Goal: Task Accomplishment & Management: Manage account settings

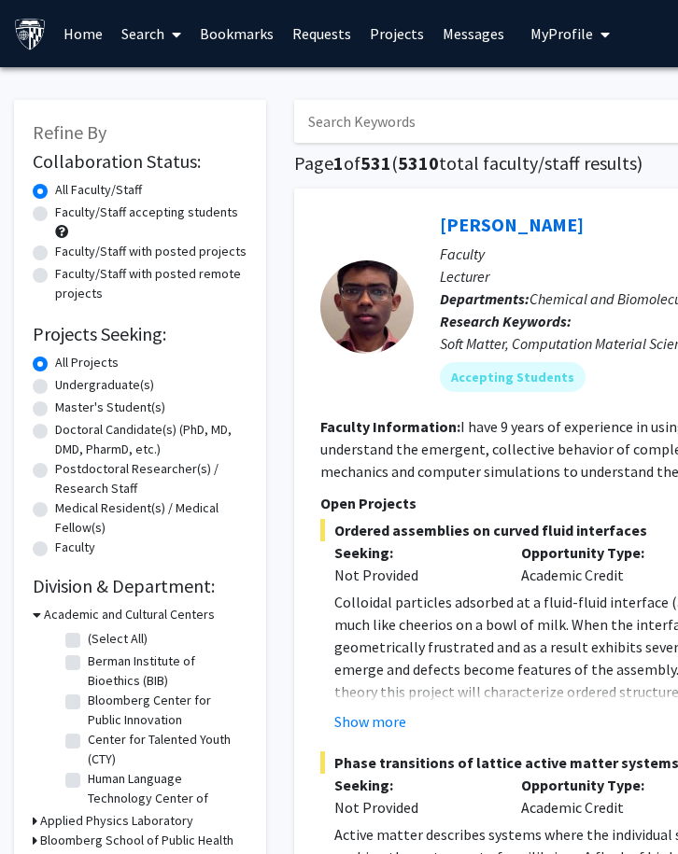
click at [593, 27] on span "My profile dropdown to access profile and logout" at bounding box center [601, 34] width 17 height 65
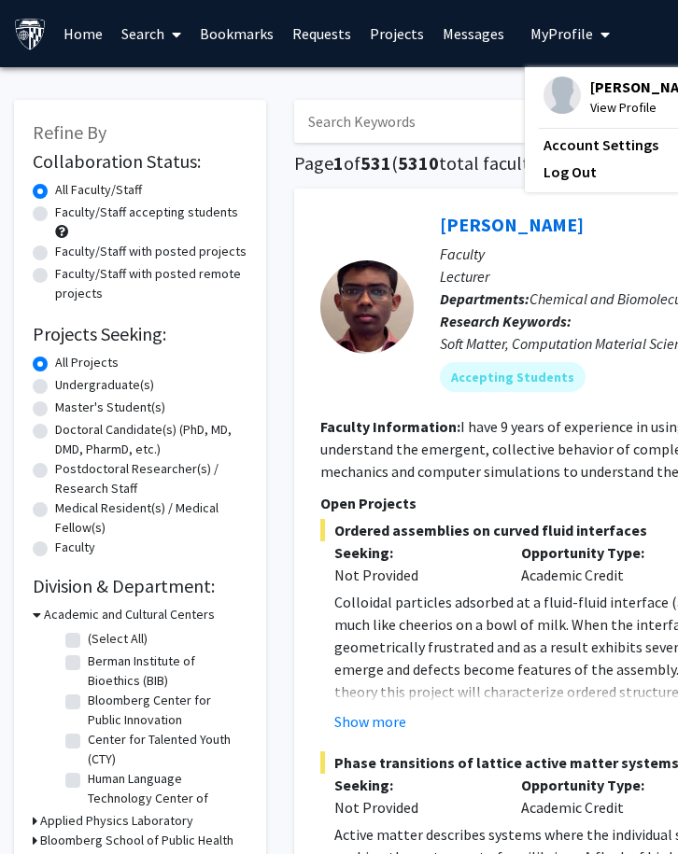
click at [595, 90] on span "[PERSON_NAME]" at bounding box center [646, 87] width 113 height 21
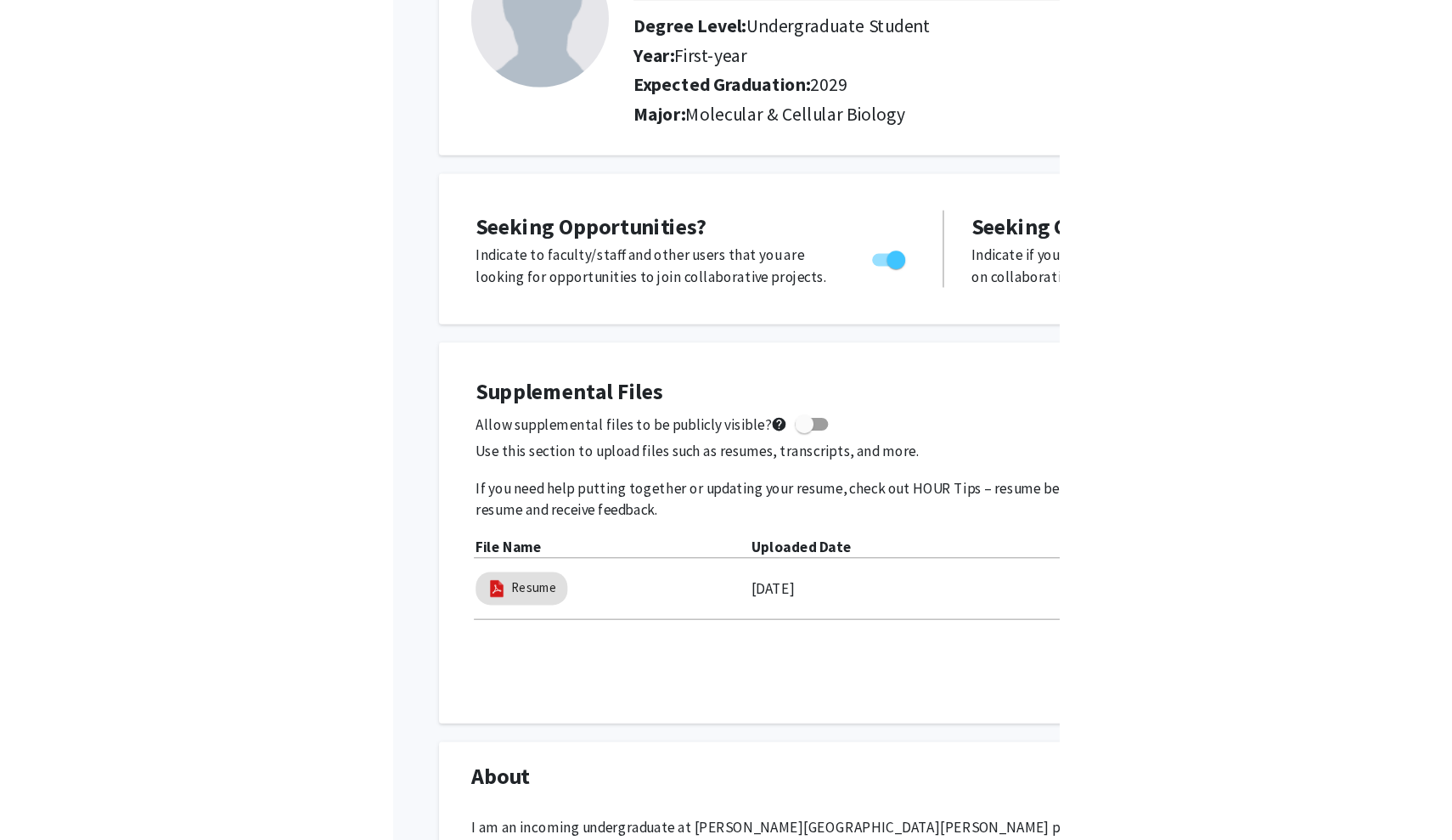
scroll to position [203, 0]
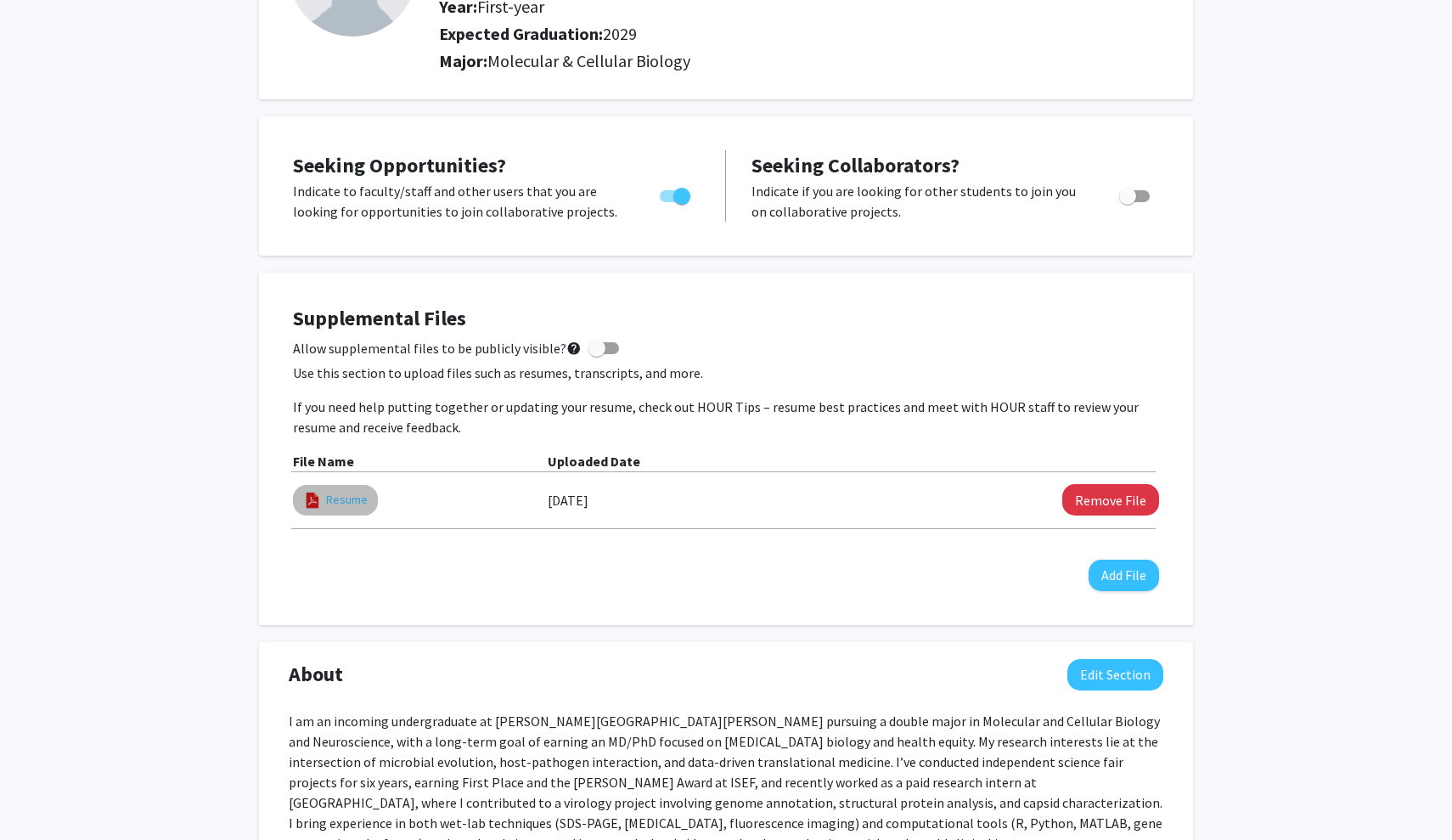
click at [347, 504] on link "Resume" at bounding box center [347, 500] width 42 height 18
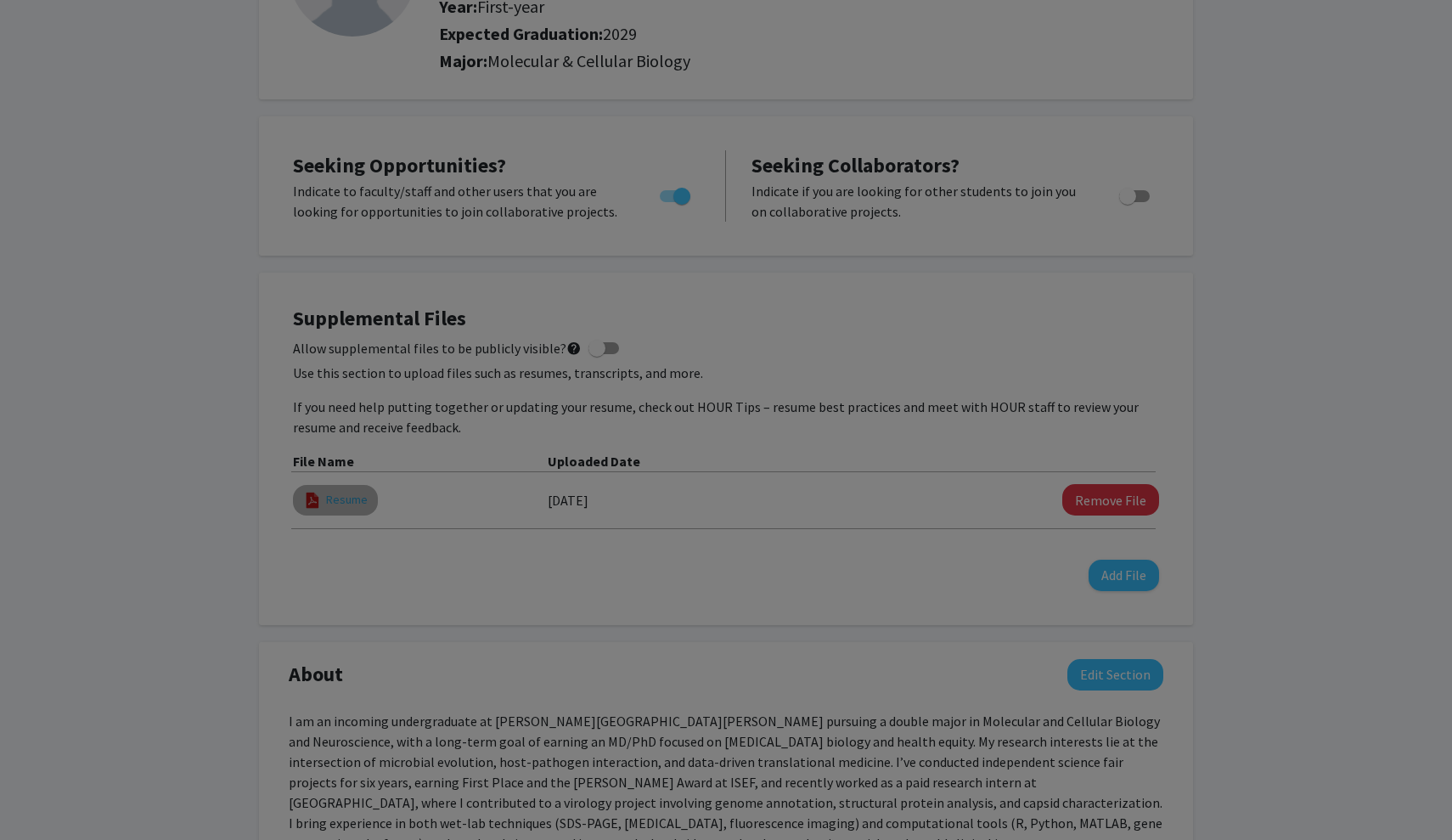
click at [347, 504] on modal-container "Viewing Resume × Thumbnails Document Outline Attachments Layers Current Outline…" at bounding box center [726, 420] width 1452 height 840
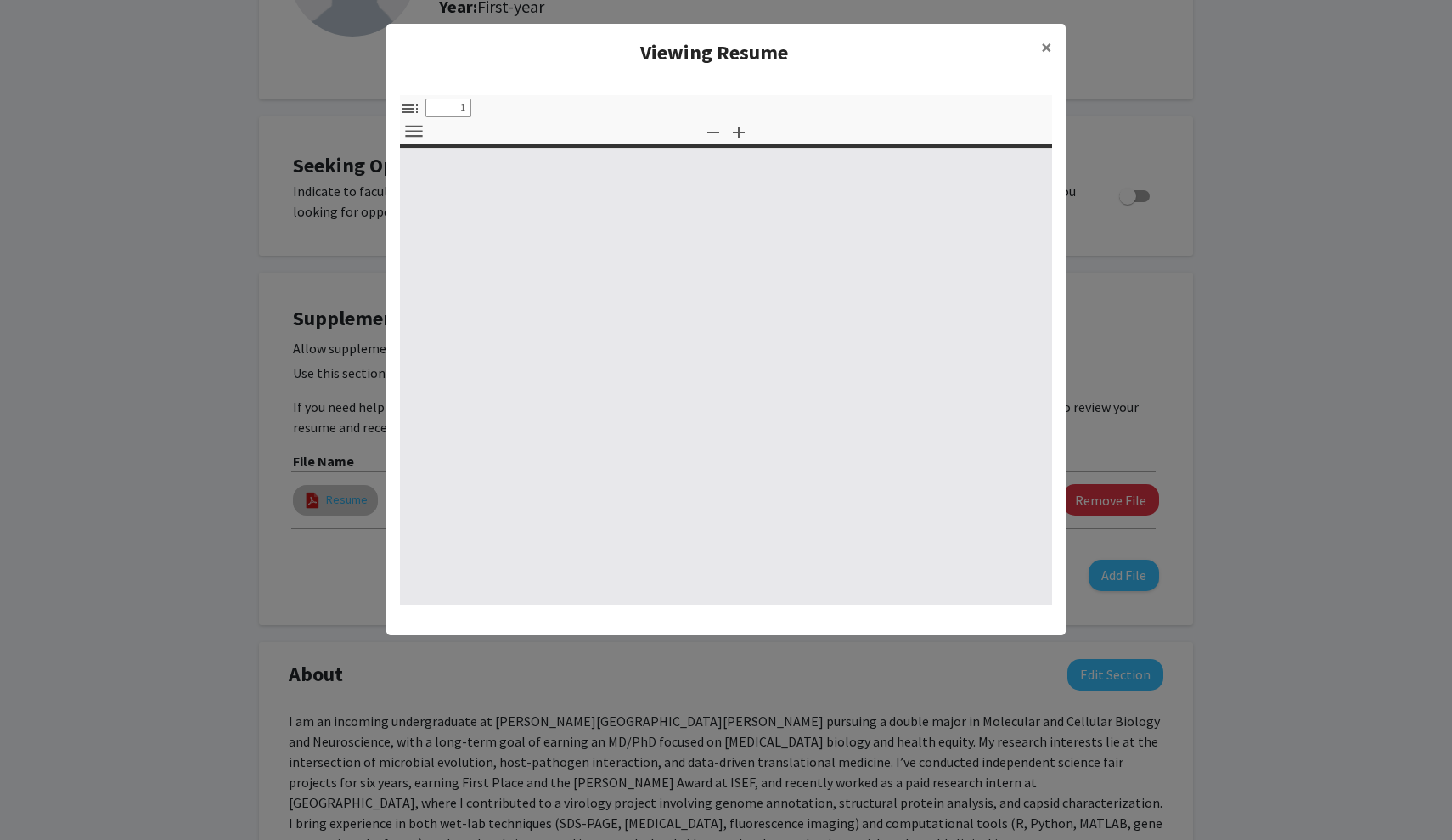
select select "custom"
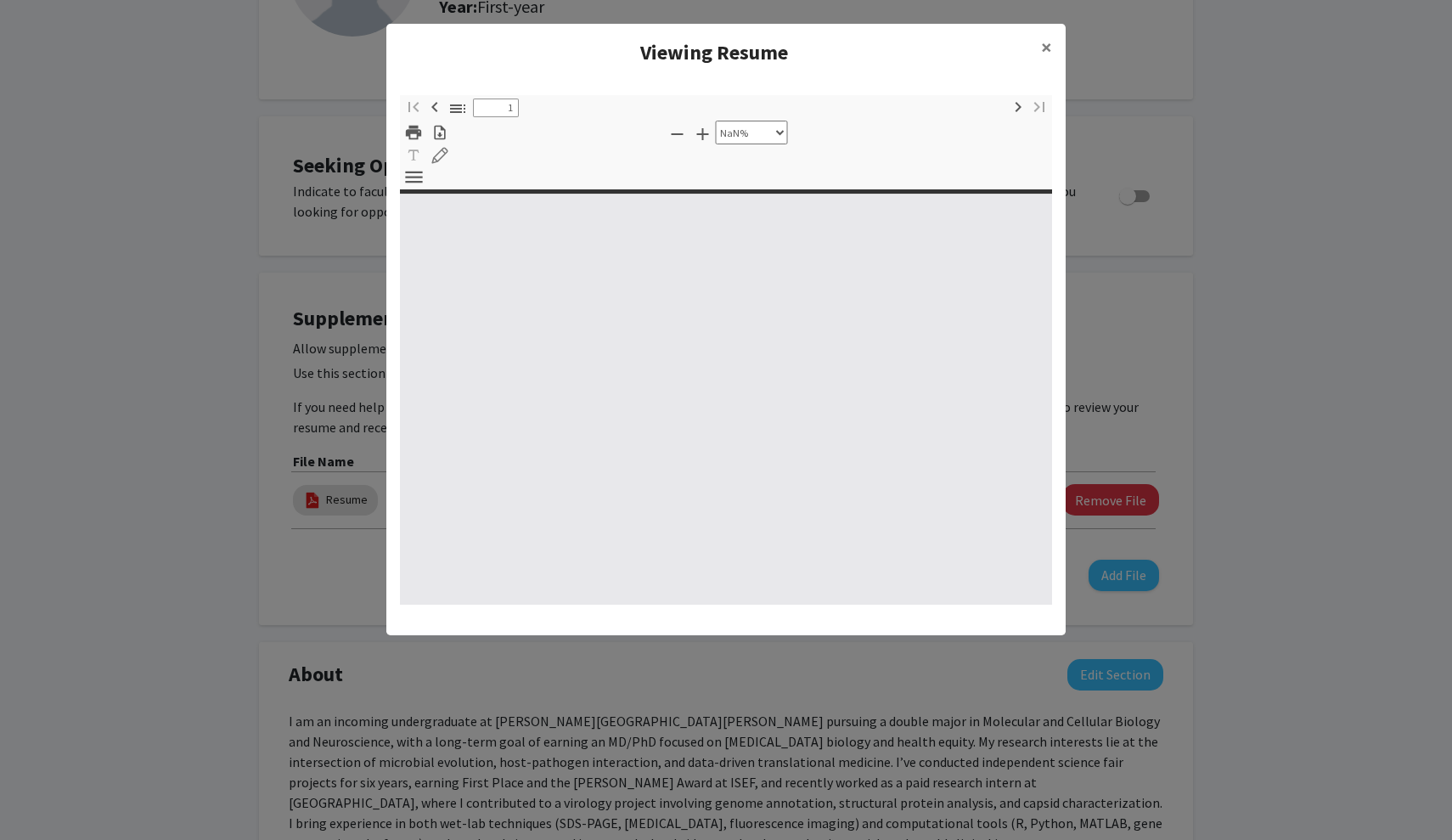
type input "0"
select select "custom"
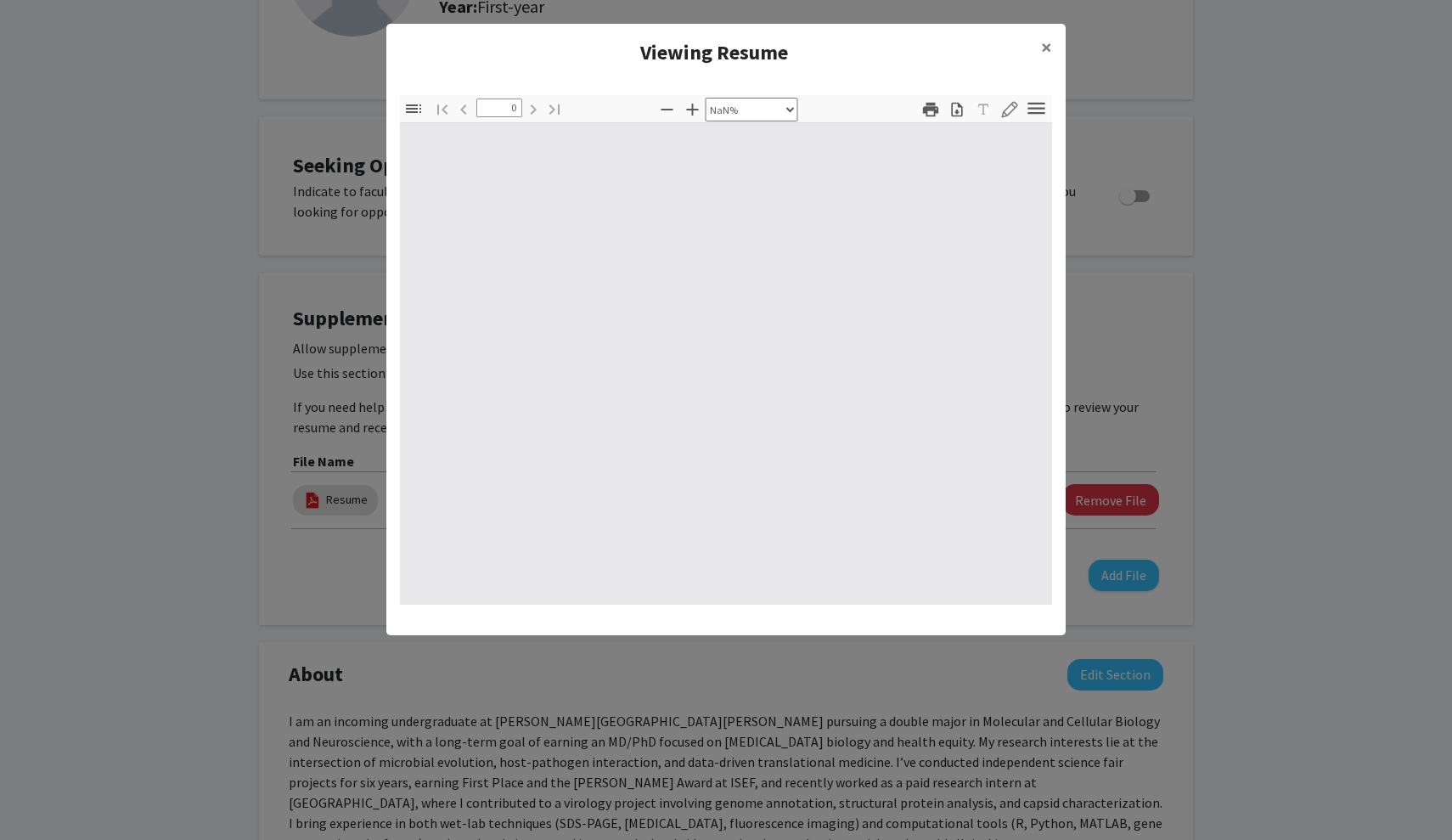
type input "1"
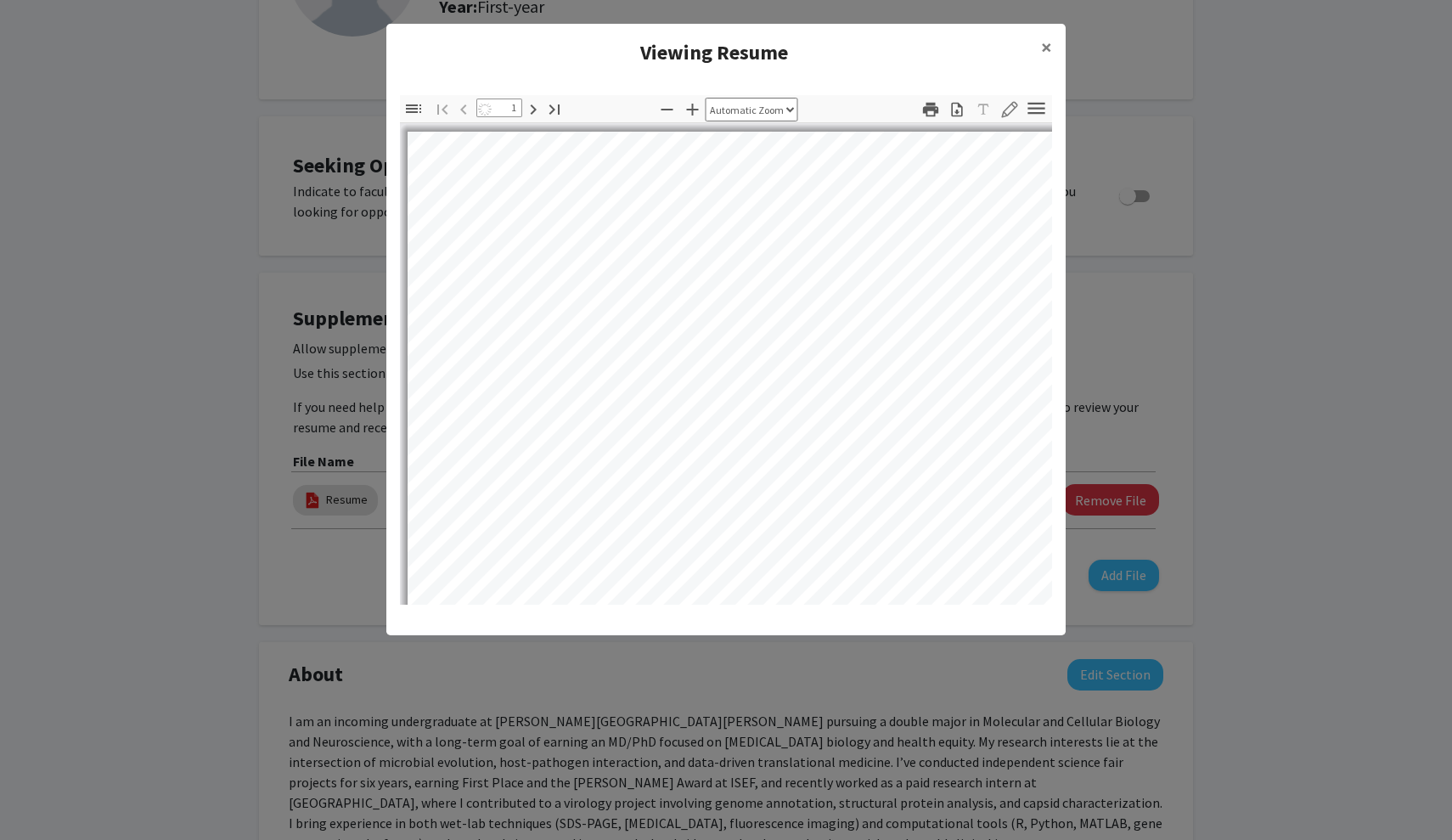
select select "auto"
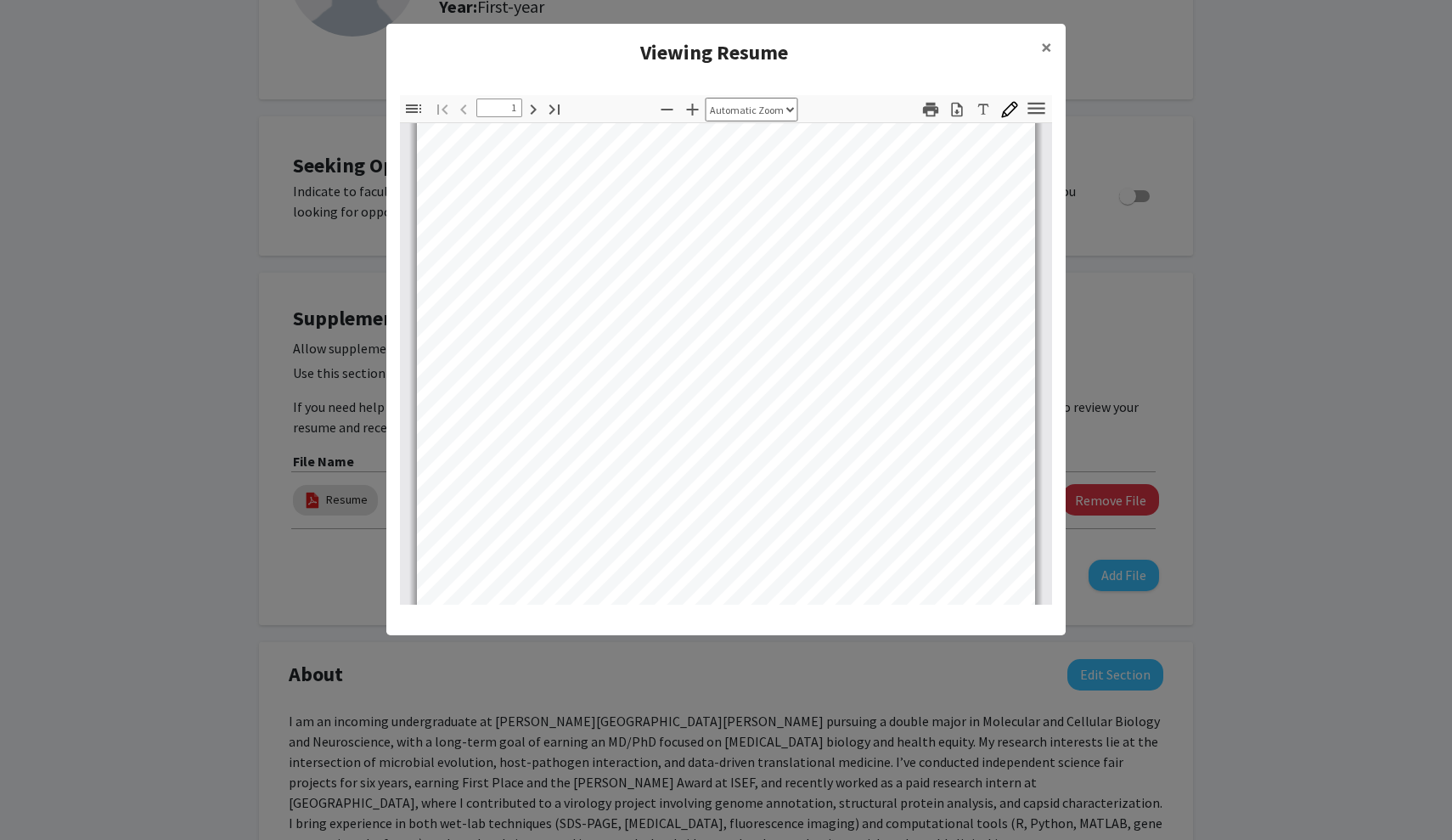
scroll to position [67, 0]
click at [616, 432] on modal-container "Viewing Resume × Thumbnails Document Outline Attachments Layers Current Outline…" at bounding box center [726, 420] width 1452 height 840
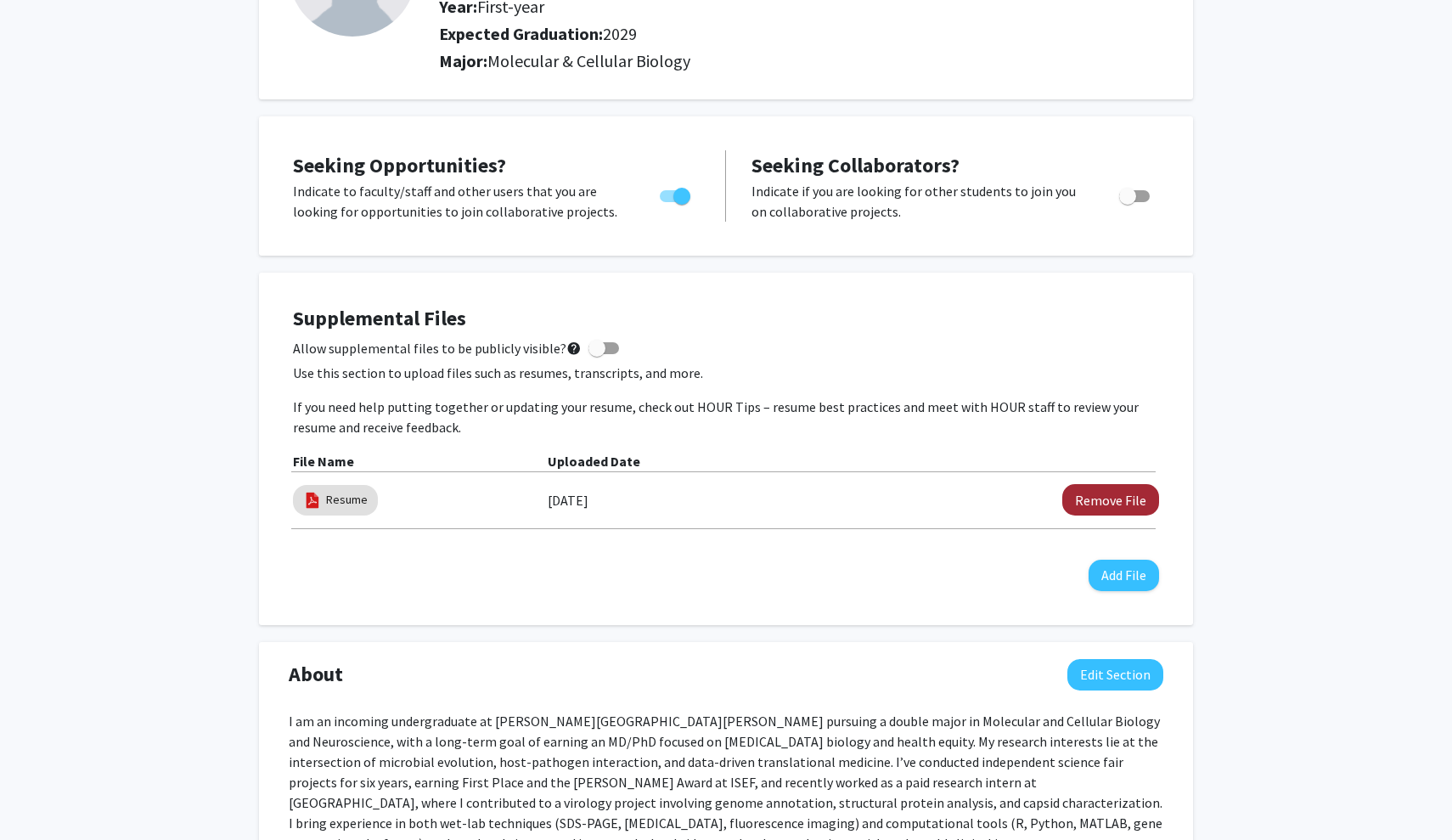
click at [616, 499] on button "Remove File" at bounding box center [1110, 499] width 96 height 32
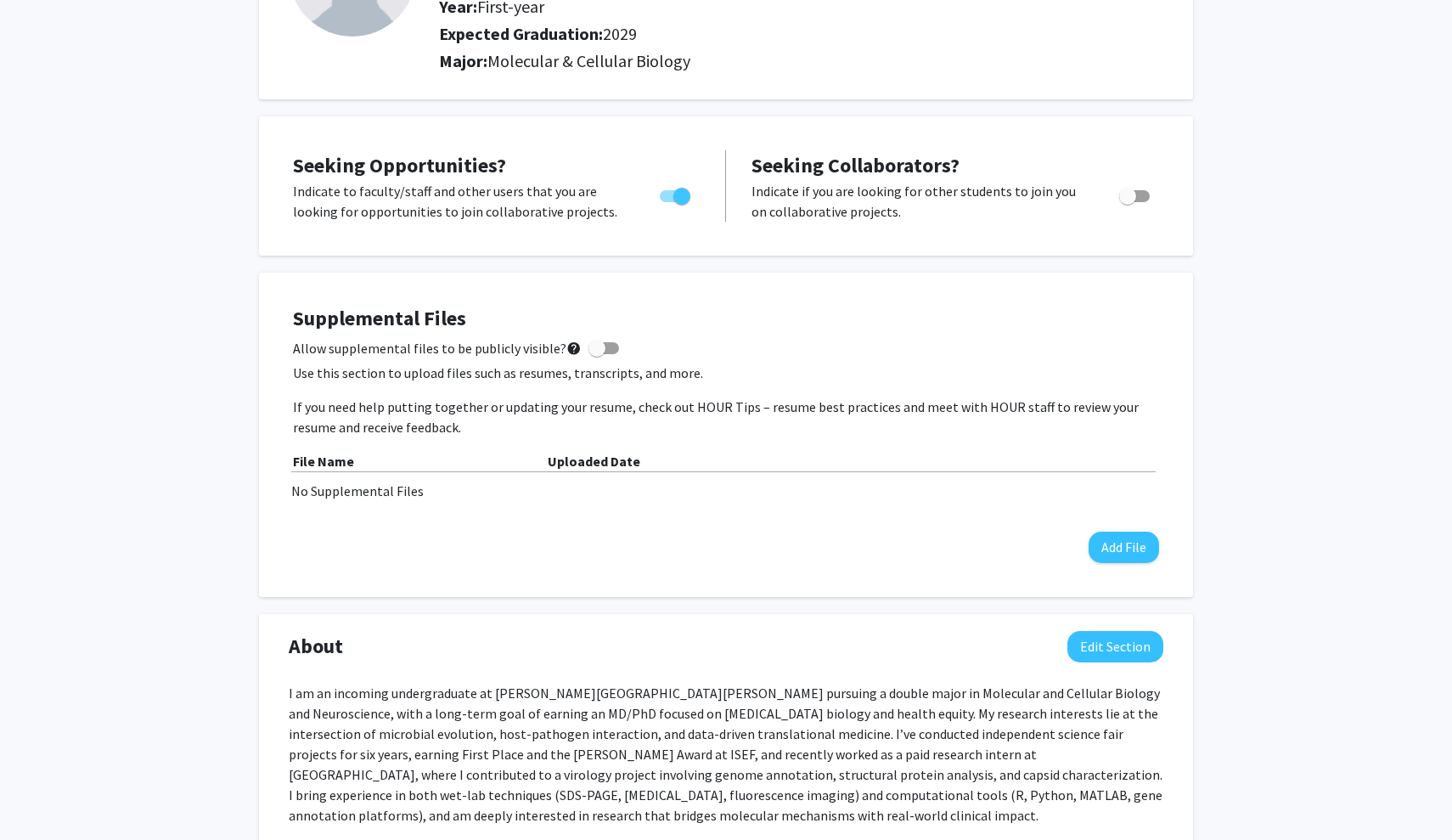
click at [616, 568] on div "Supplemental Files Allow supplemental files to be publicly visible? help Use th…" at bounding box center [726, 434] width 900 height 290
click at [616, 545] on button "Add File" at bounding box center [1124, 547] width 71 height 32
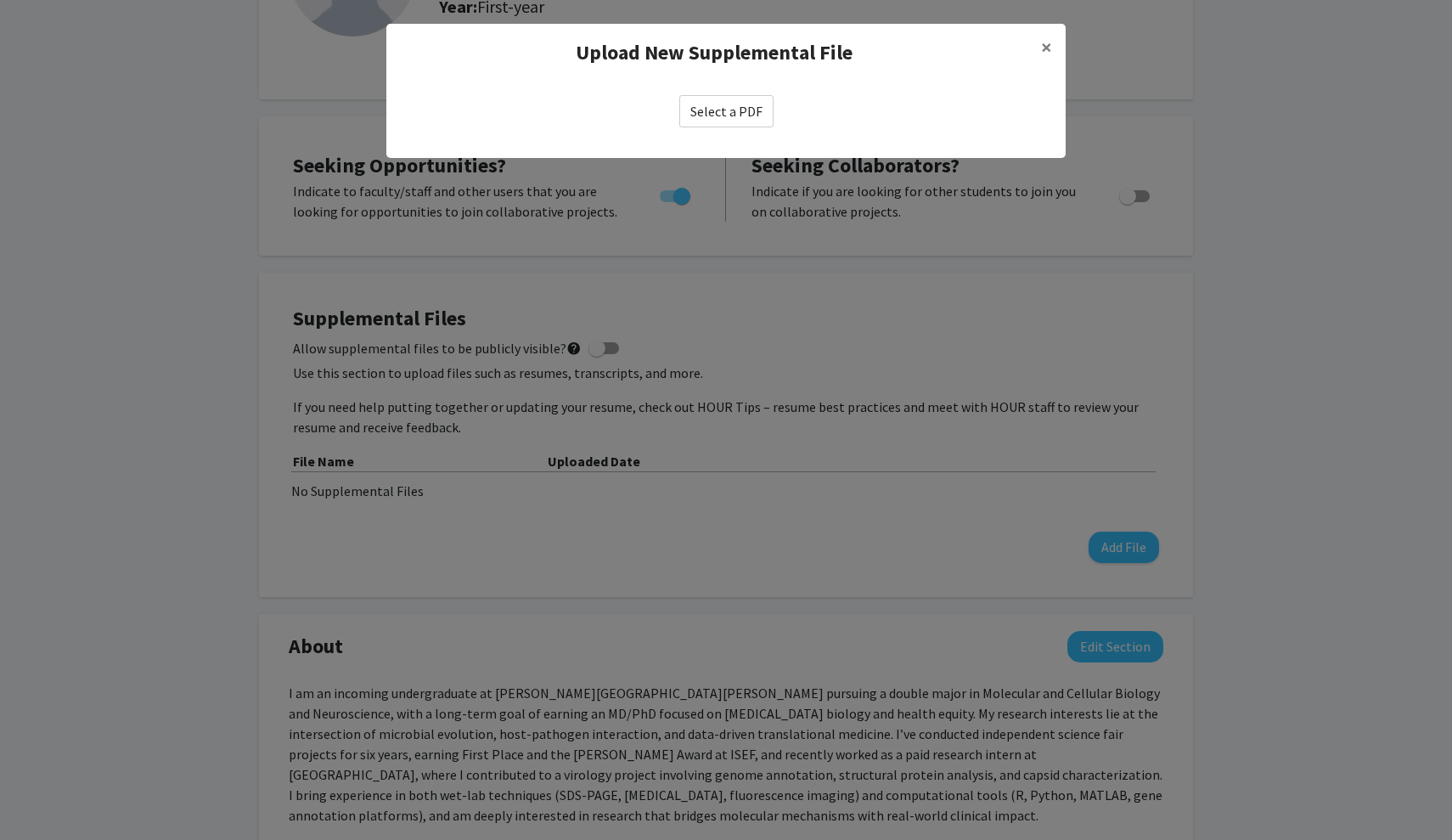
click at [616, 111] on label "Select a PDF" at bounding box center [726, 111] width 95 height 32
click at [0, 0] on input "Select a PDF" at bounding box center [0, 0] width 0 height 0
select select "custom"
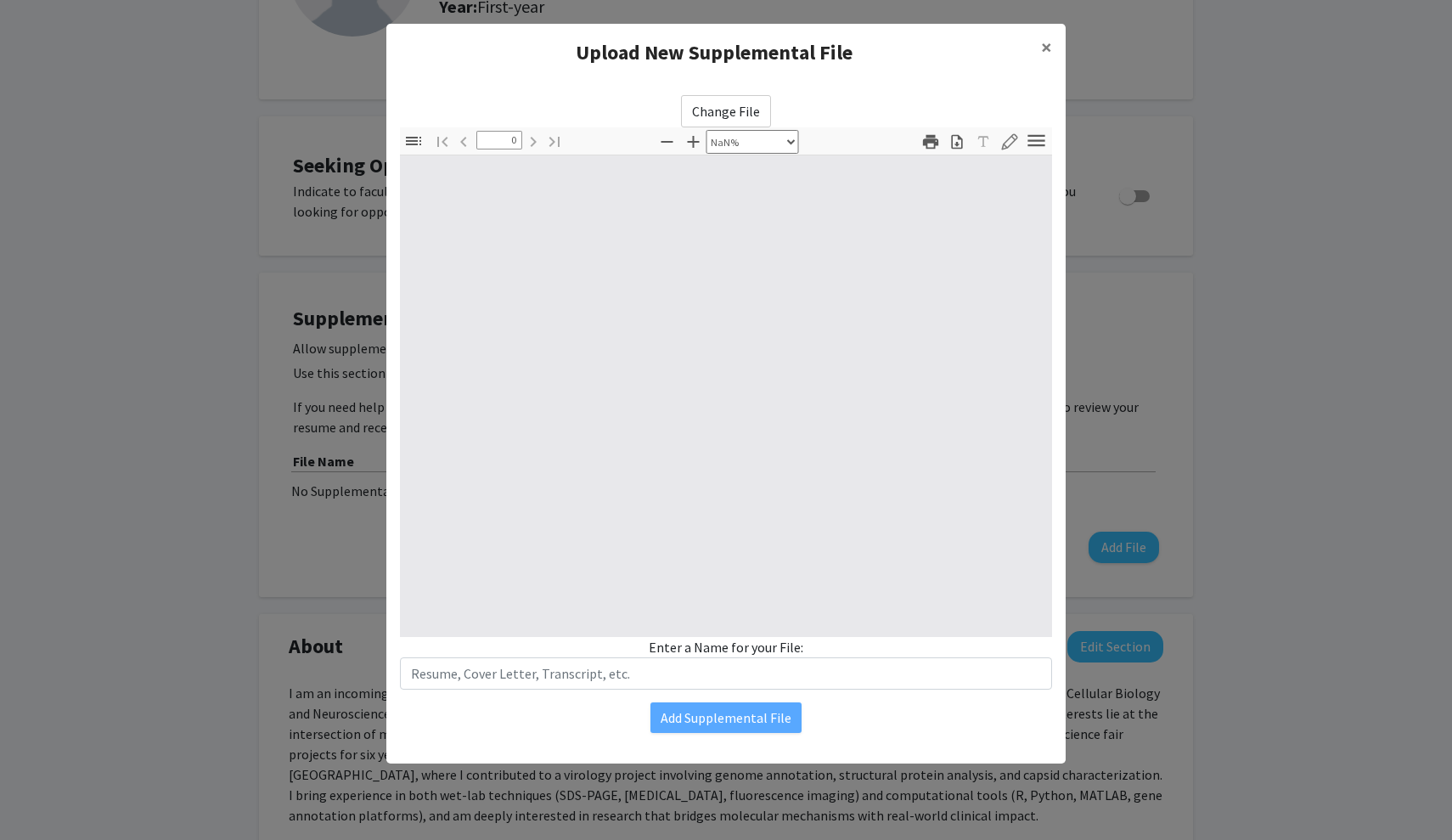
type input "1"
select select "auto"
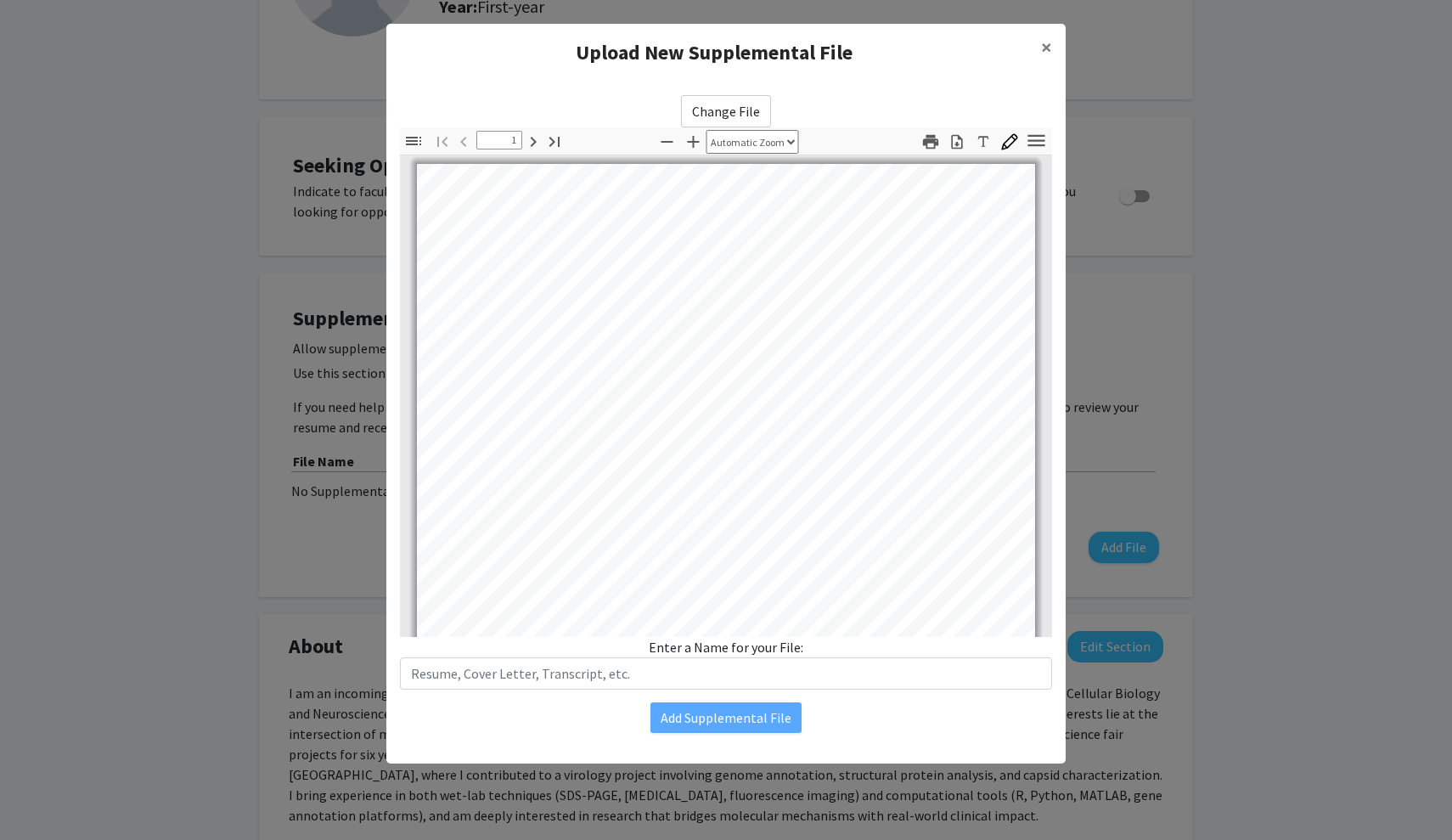
scroll to position [1, 0]
type input "4"
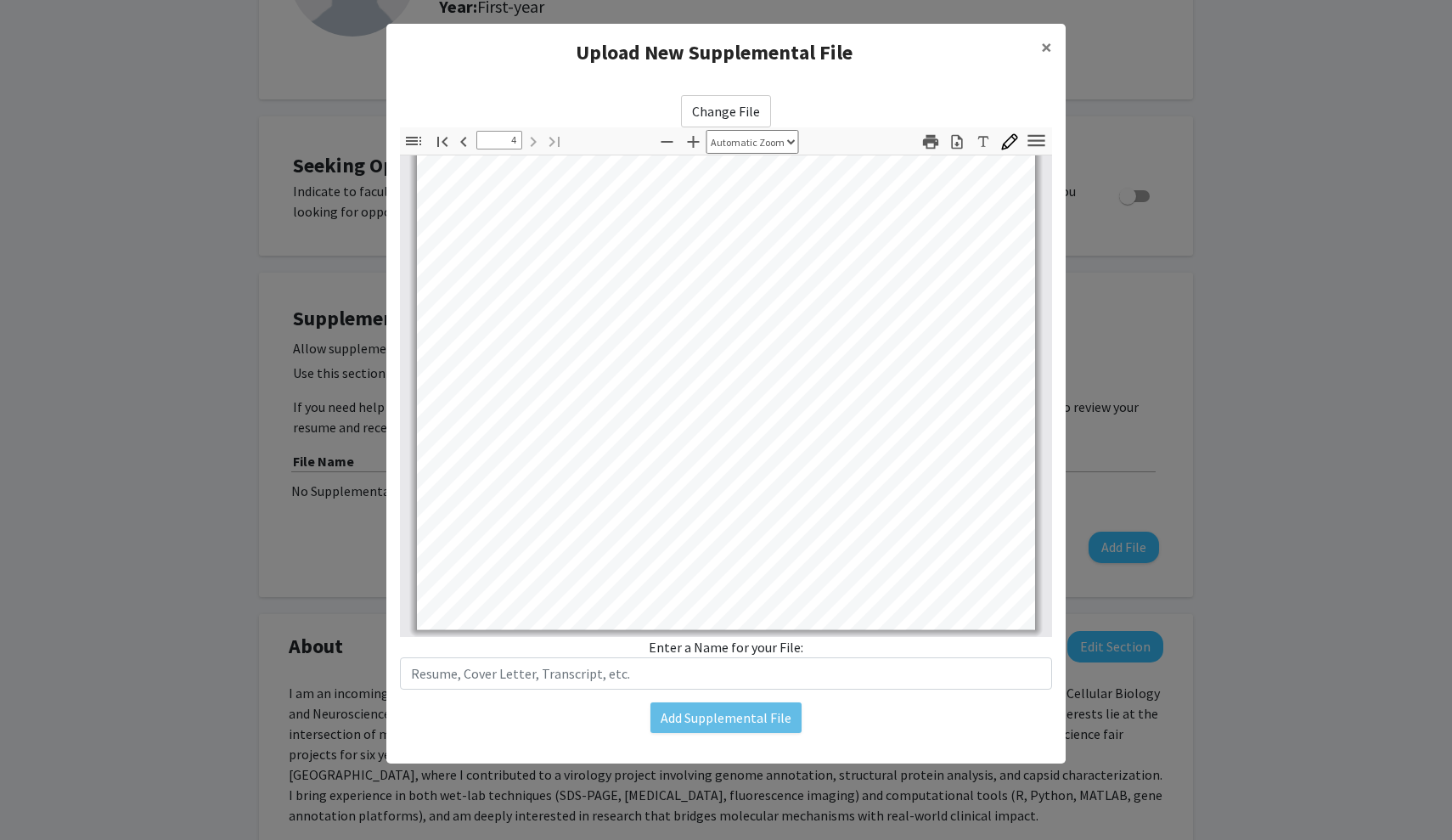
scroll to position [2762, 0]
click at [616, 44] on span "×" at bounding box center [1046, 46] width 11 height 26
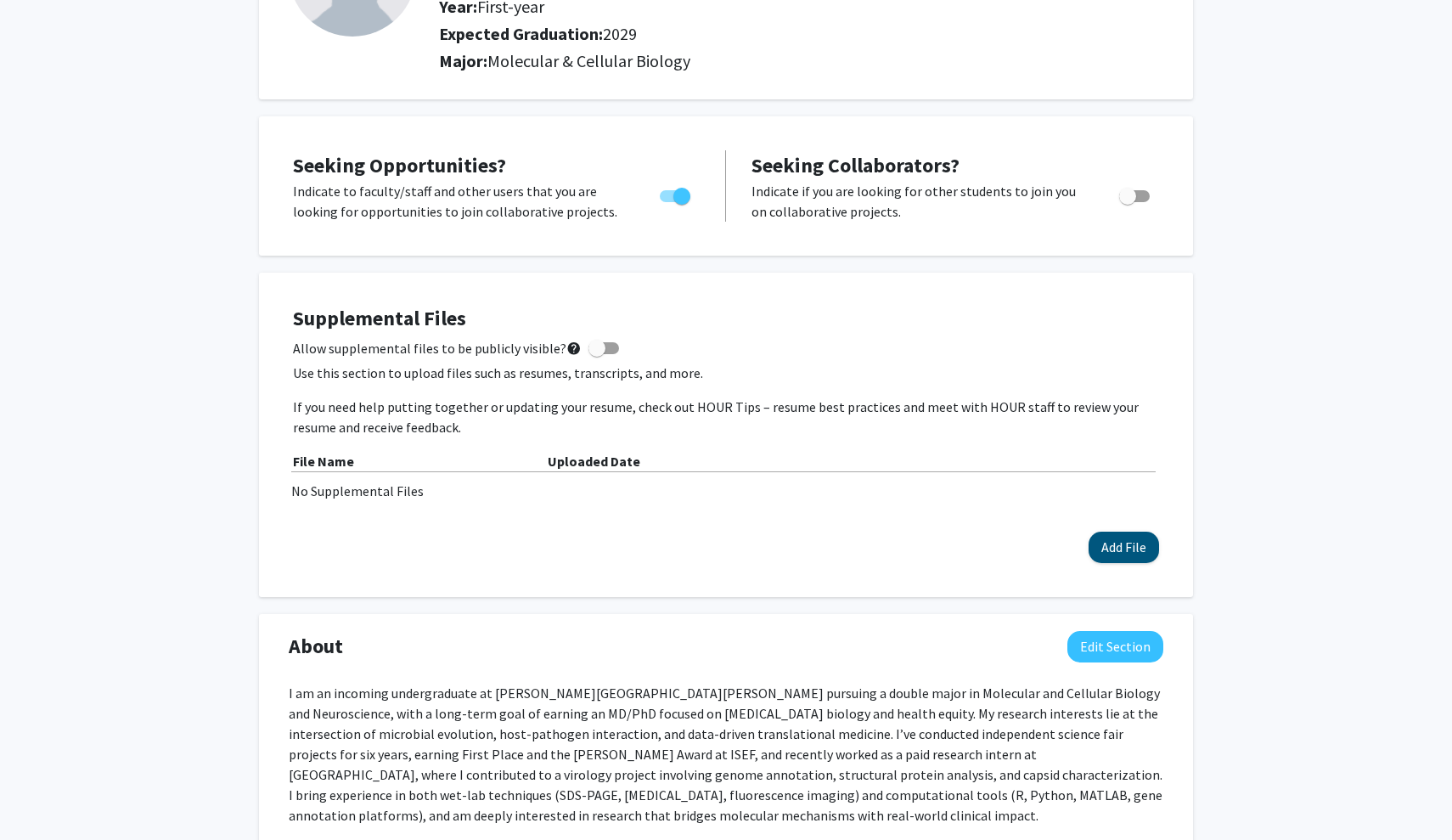
click at [616, 545] on button "Add File" at bounding box center [1124, 547] width 71 height 32
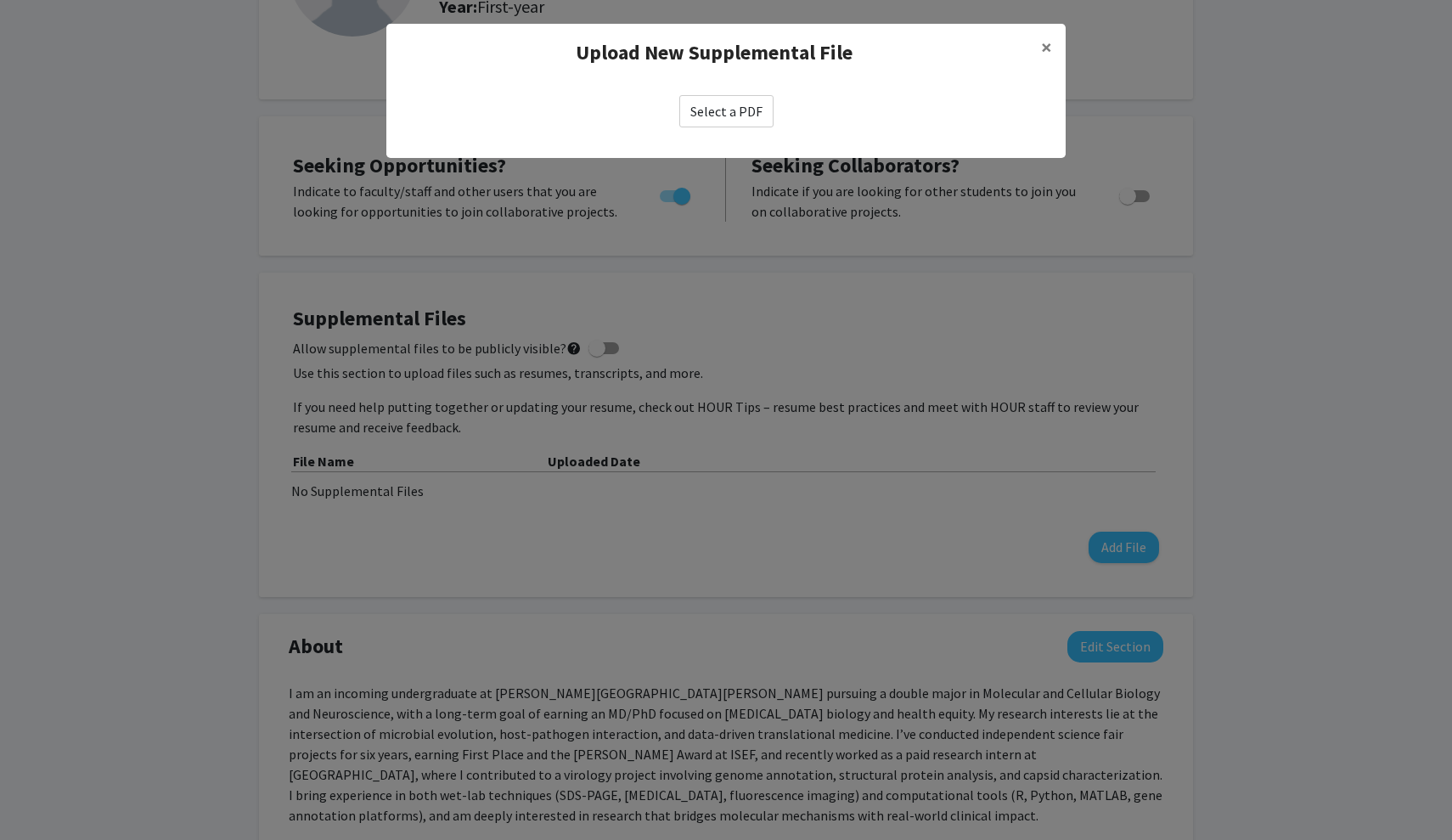
click at [616, 116] on label "Select a PDF" at bounding box center [726, 111] width 95 height 32
click at [0, 0] on input "Select a PDF" at bounding box center [0, 0] width 0 height 0
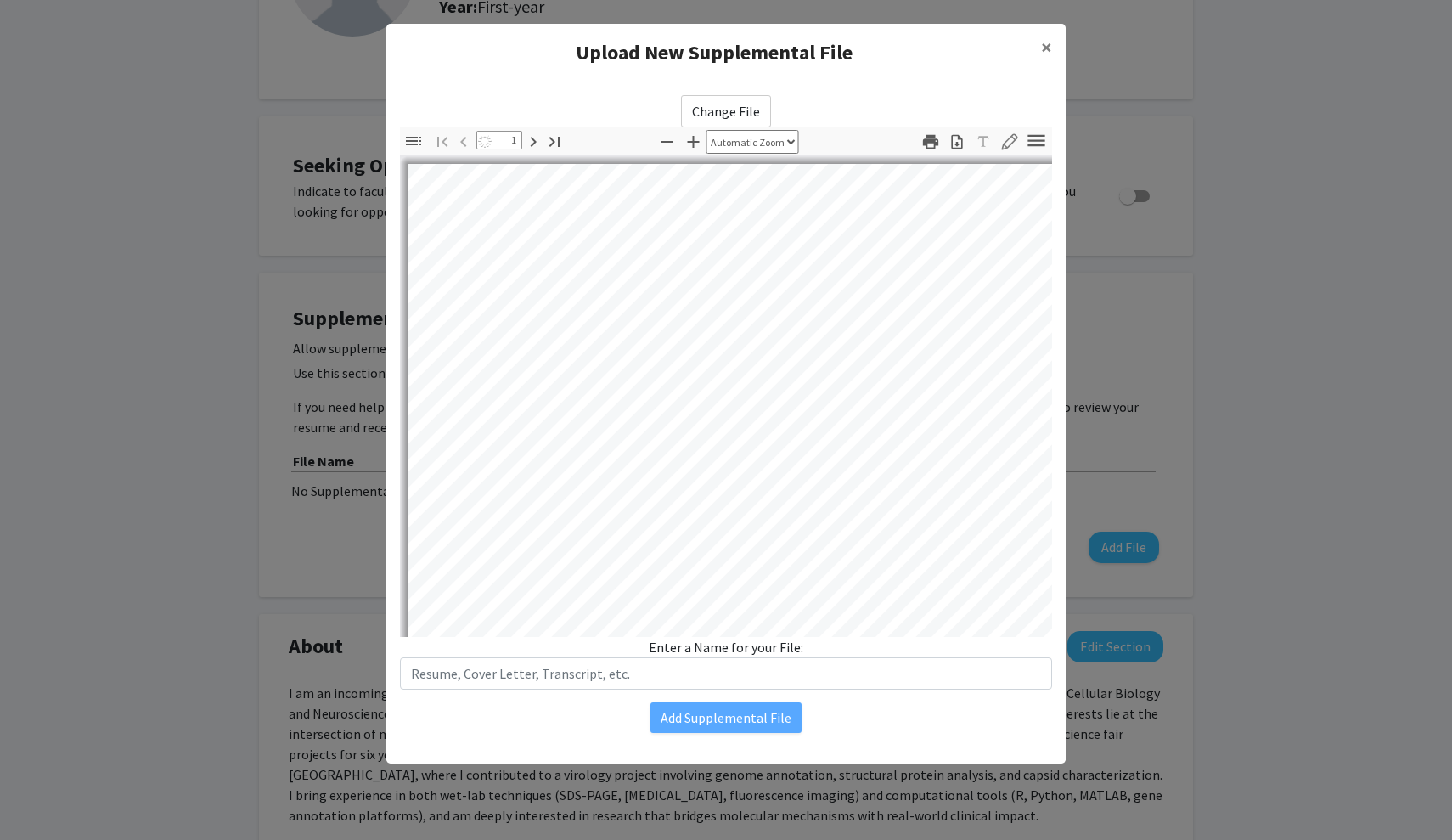
select select "auto"
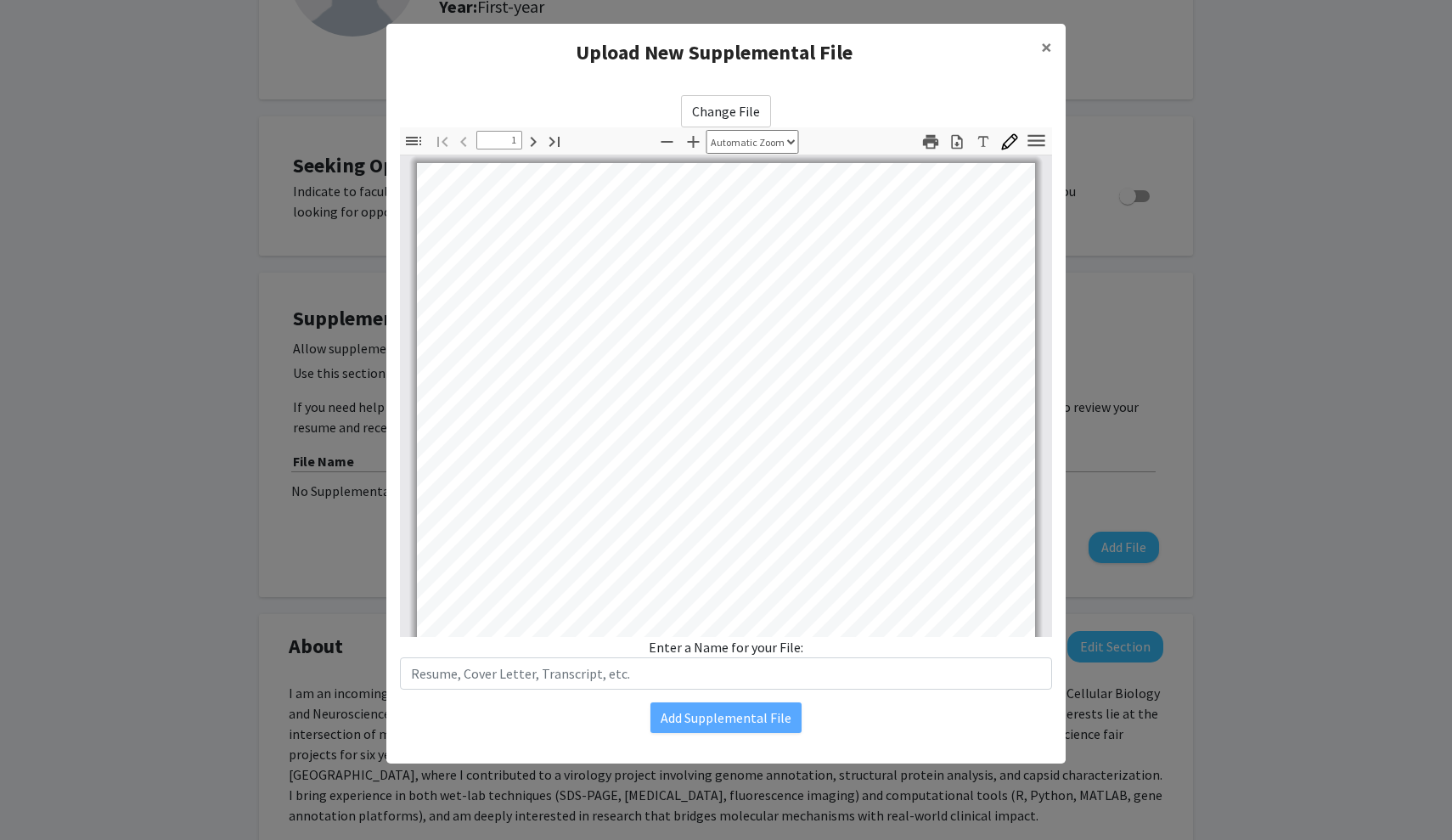
click at [616, 695] on div "Change File Thumbnails Document Outline Attachments Layers Current Outline Item…" at bounding box center [726, 414] width 679 height 665
click at [616, 673] on input "text" at bounding box center [726, 673] width 652 height 32
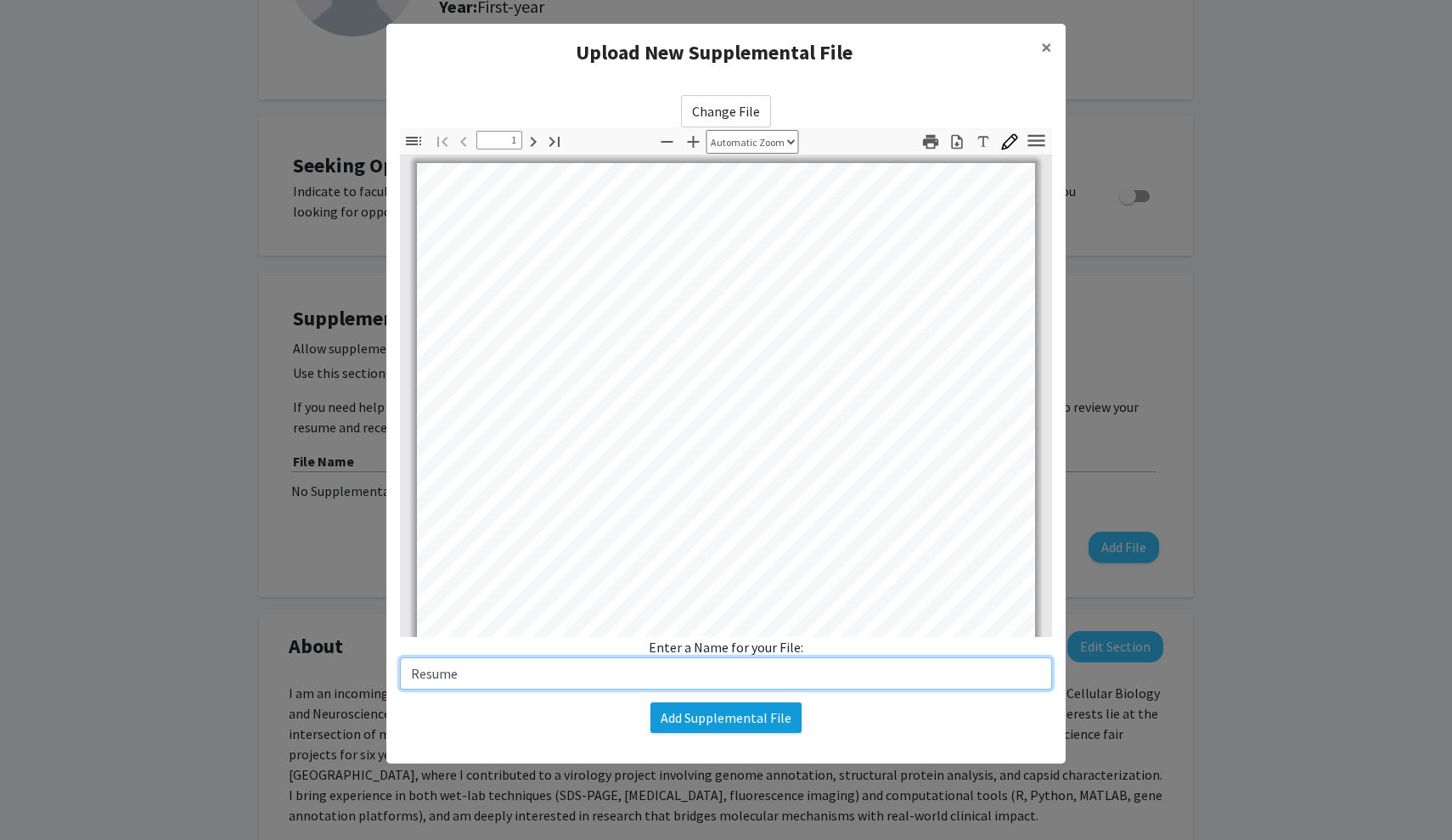
type input "Resume"
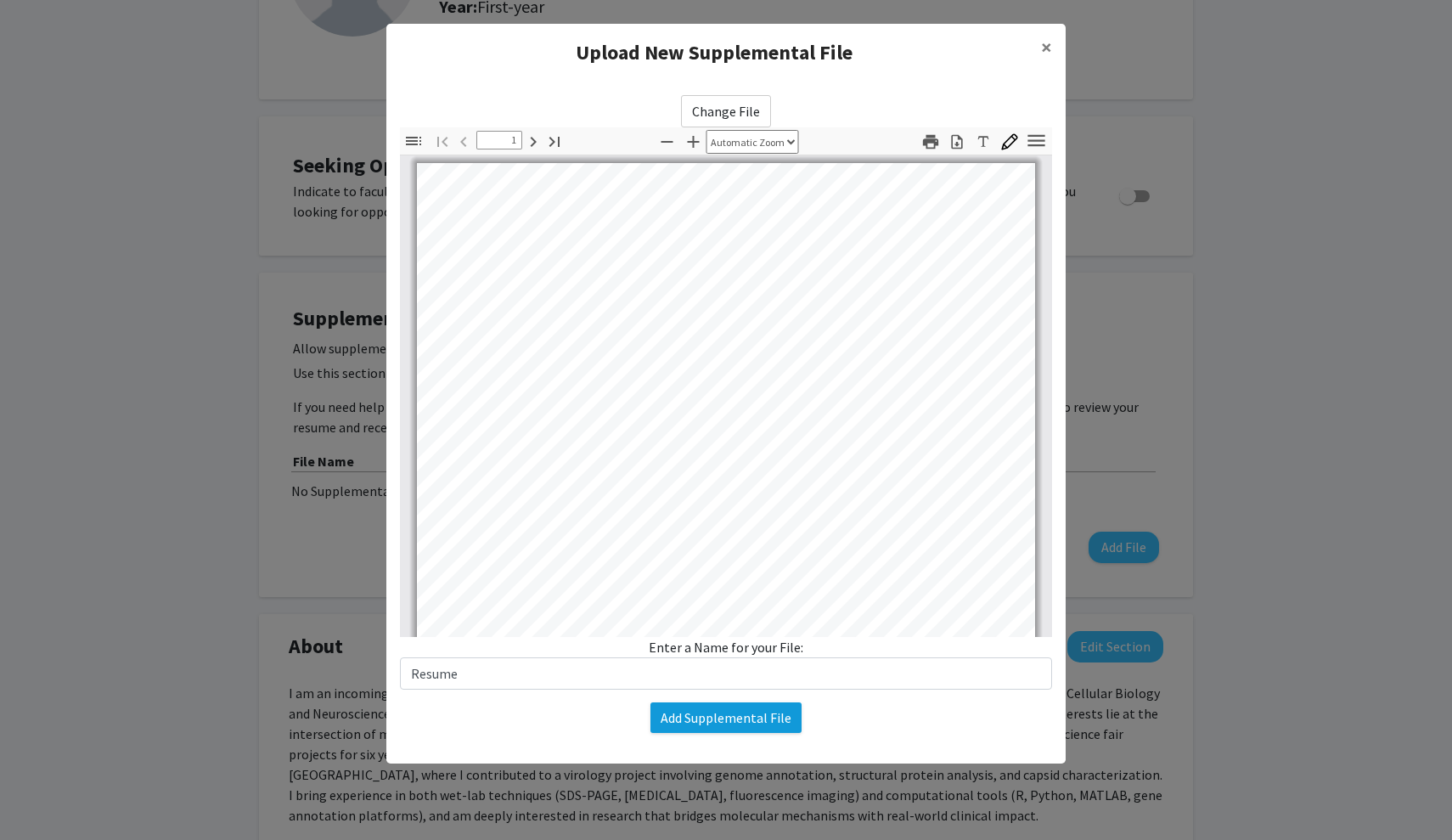
click at [616, 722] on button "Add Supplemental File" at bounding box center [726, 717] width 151 height 31
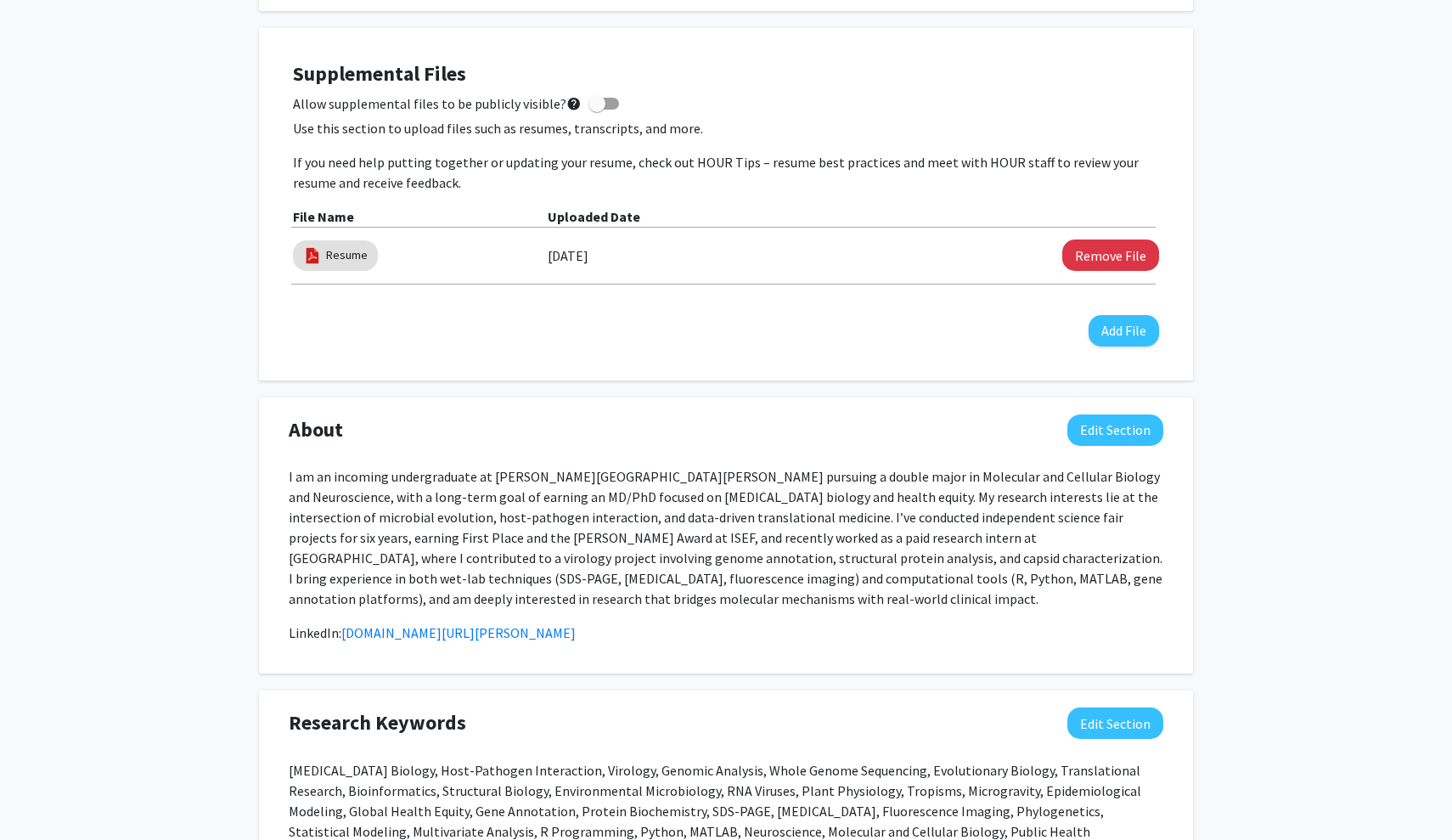
scroll to position [474, 0]
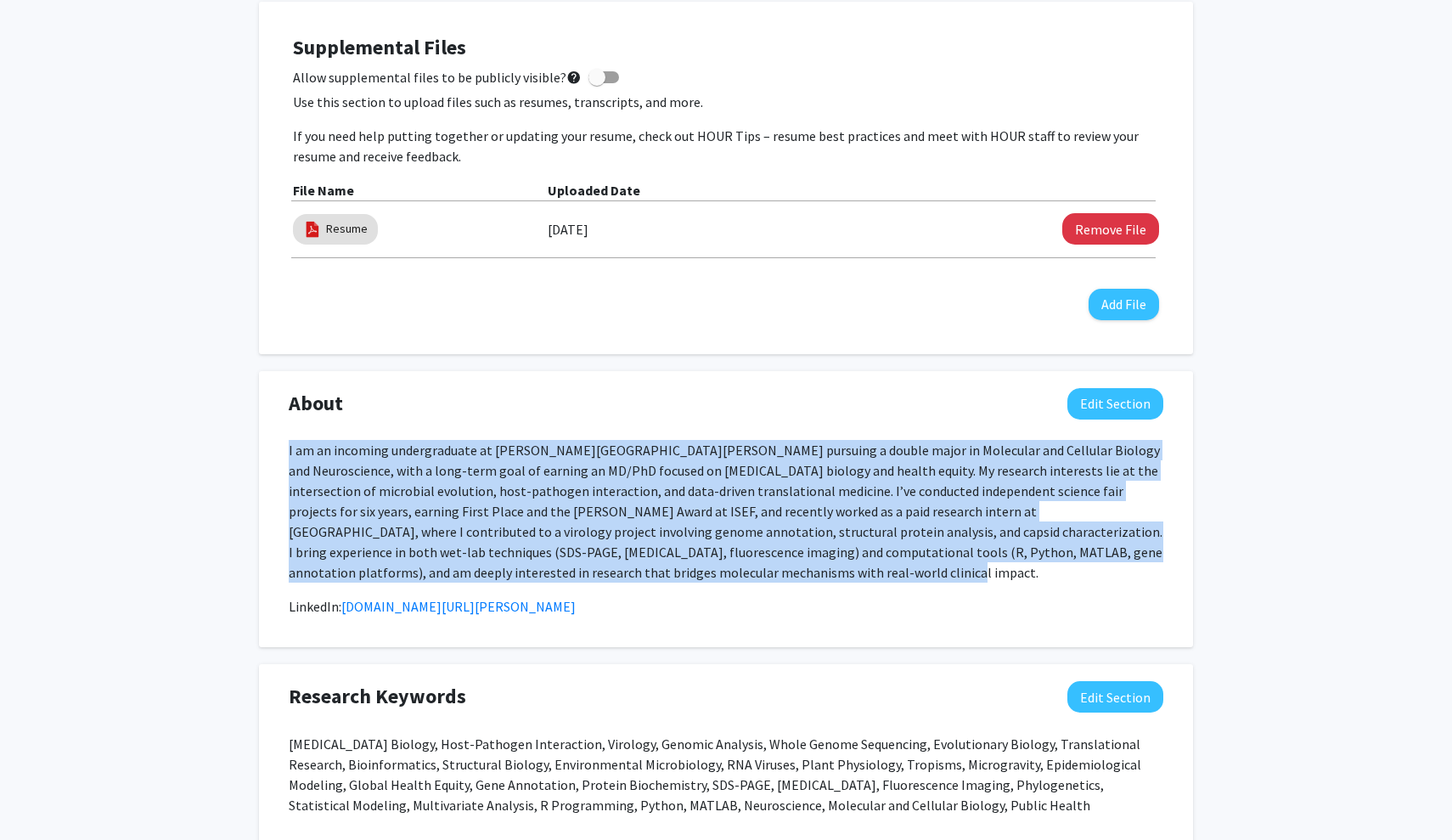
drag, startPoint x: 287, startPoint y: 445, endPoint x: 595, endPoint y: 577, distance: 335.1
click at [595, 577] on div "I am an incoming undergraduate at [PERSON_NAME][GEOGRAPHIC_DATA][PERSON_NAME] p…" at bounding box center [726, 535] width 900 height 190
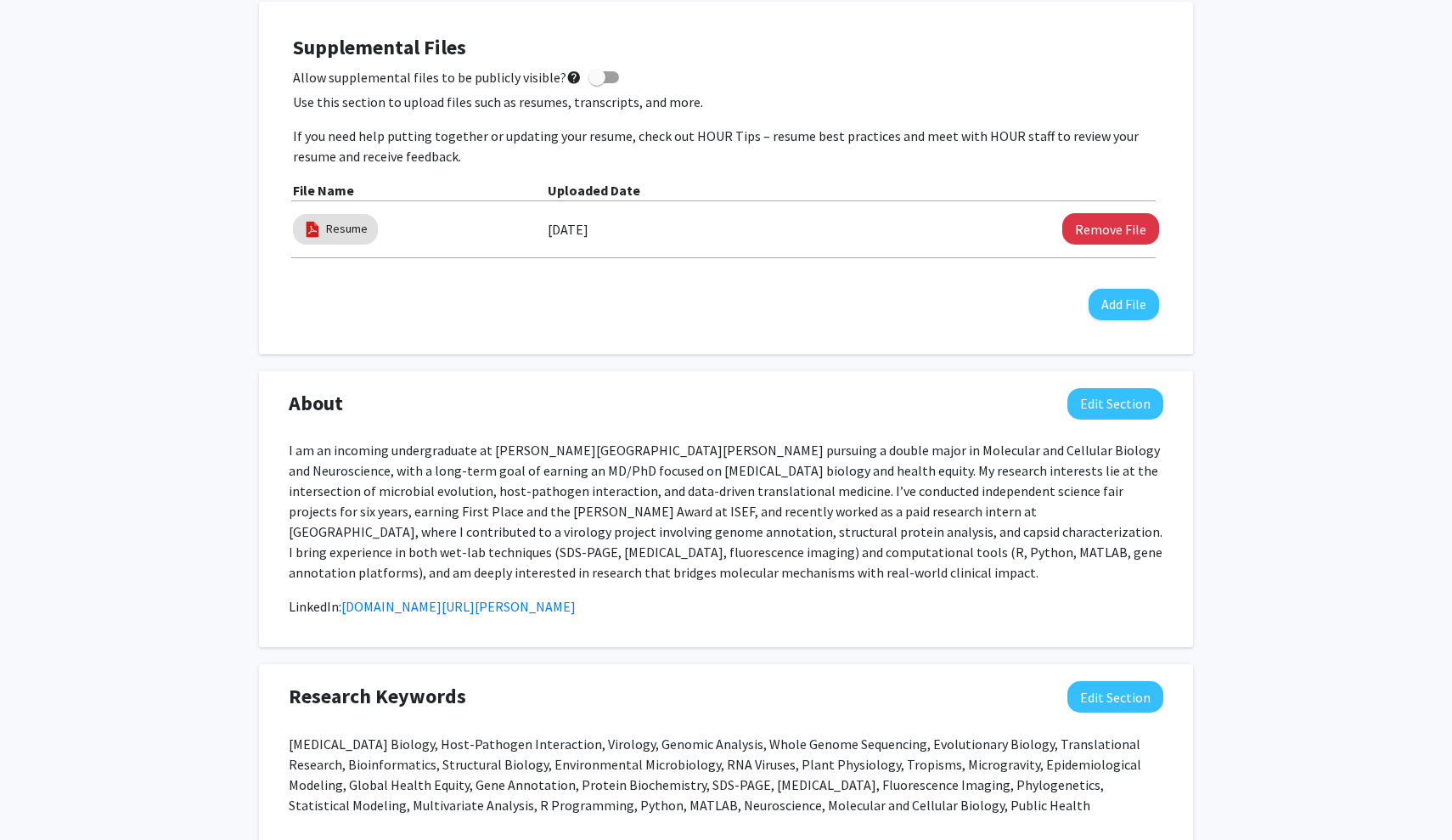
click at [616, 505] on p "I am an incoming undergraduate at [PERSON_NAME][GEOGRAPHIC_DATA][PERSON_NAME] p…" at bounding box center [726, 511] width 875 height 143
click at [576, 610] on link "[DOMAIN_NAME][URL][PERSON_NAME]" at bounding box center [458, 605] width 235 height 17
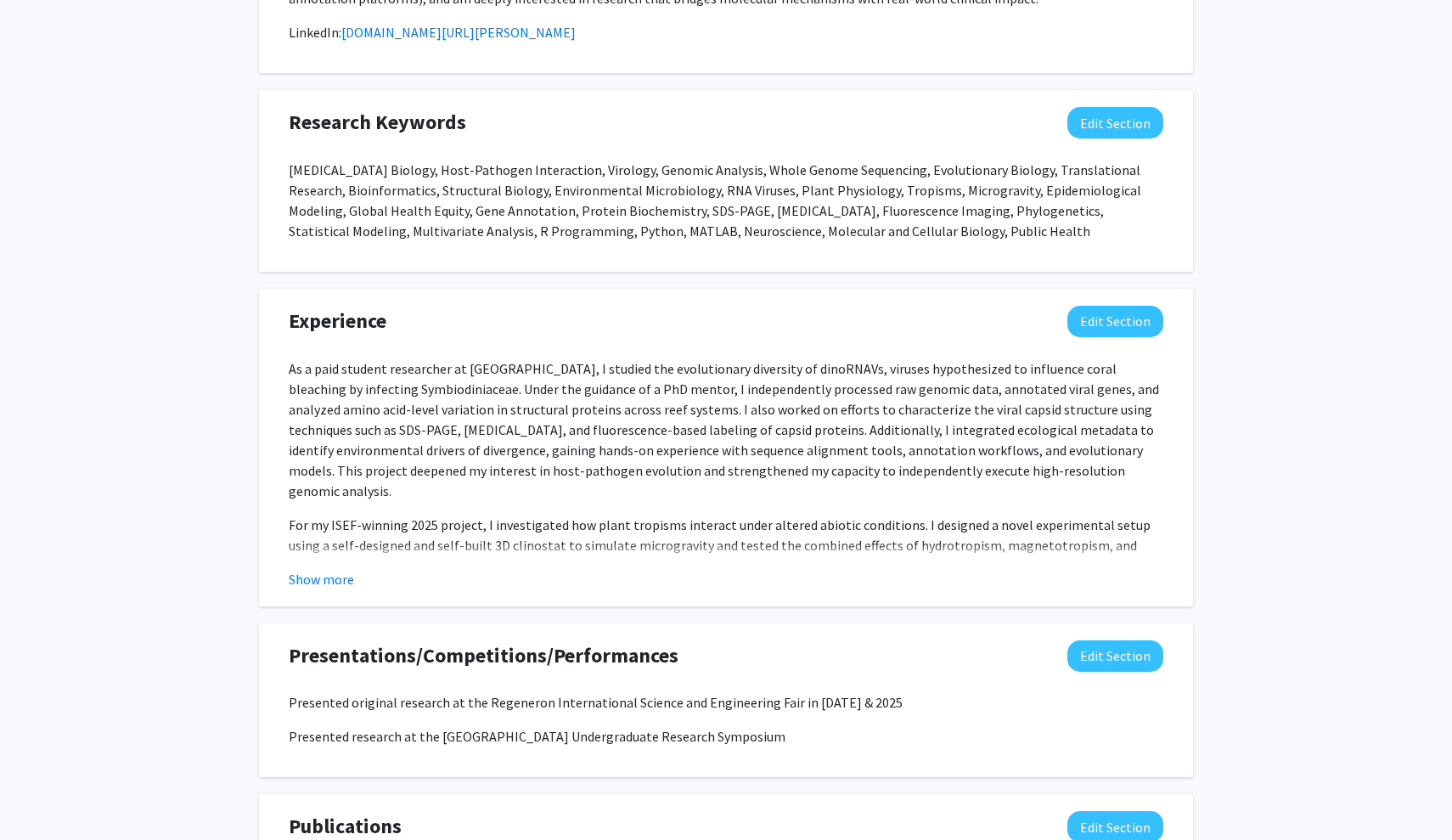
scroll to position [1059, 0]
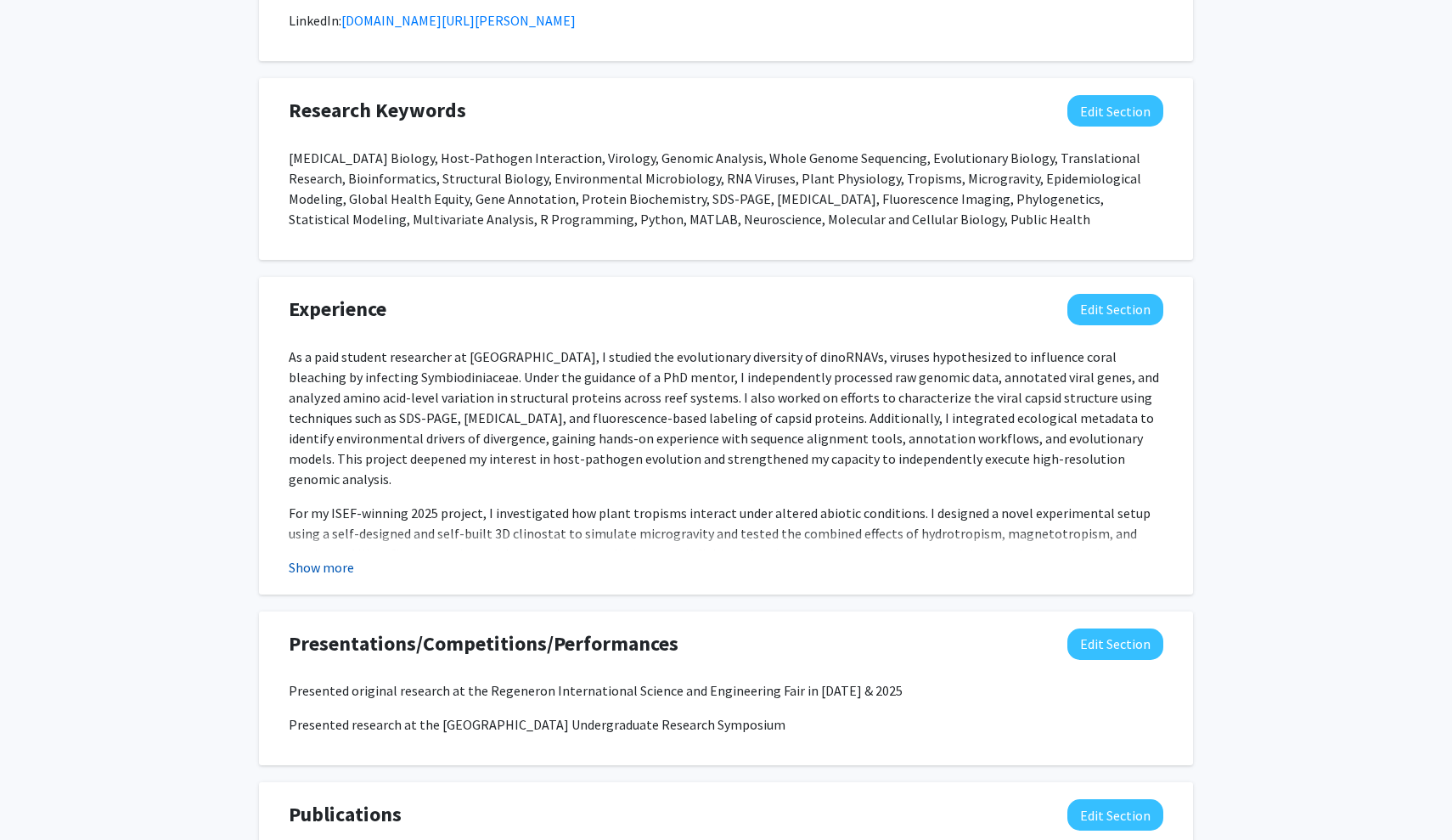
click at [338, 567] on button "Show more" at bounding box center [322, 567] width 65 height 20
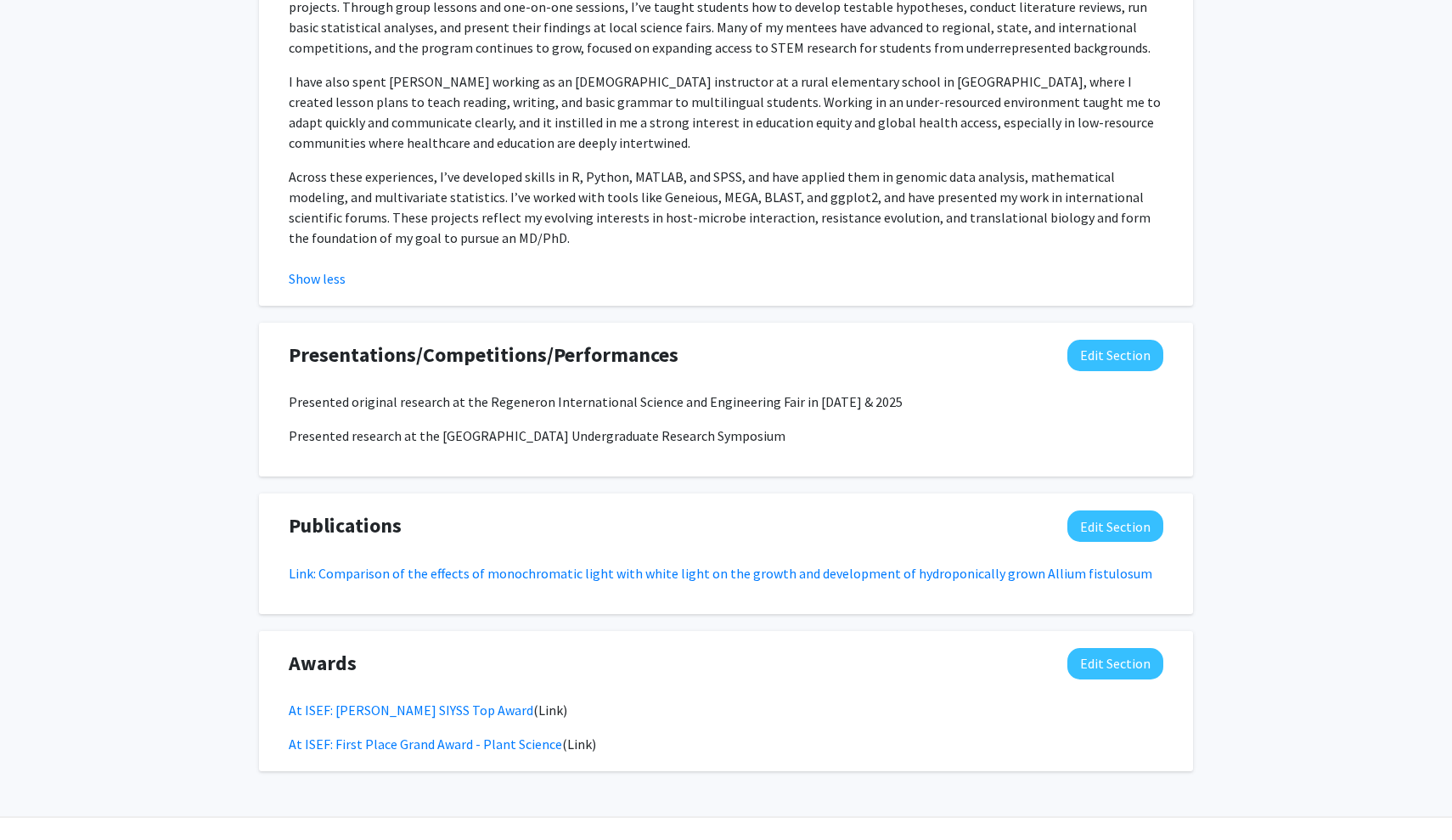
scroll to position [1815, 0]
click at [616, 565] on link "Link: Comparison of the effects of monochromatic light with white light on the …" at bounding box center [721, 574] width 864 height 17
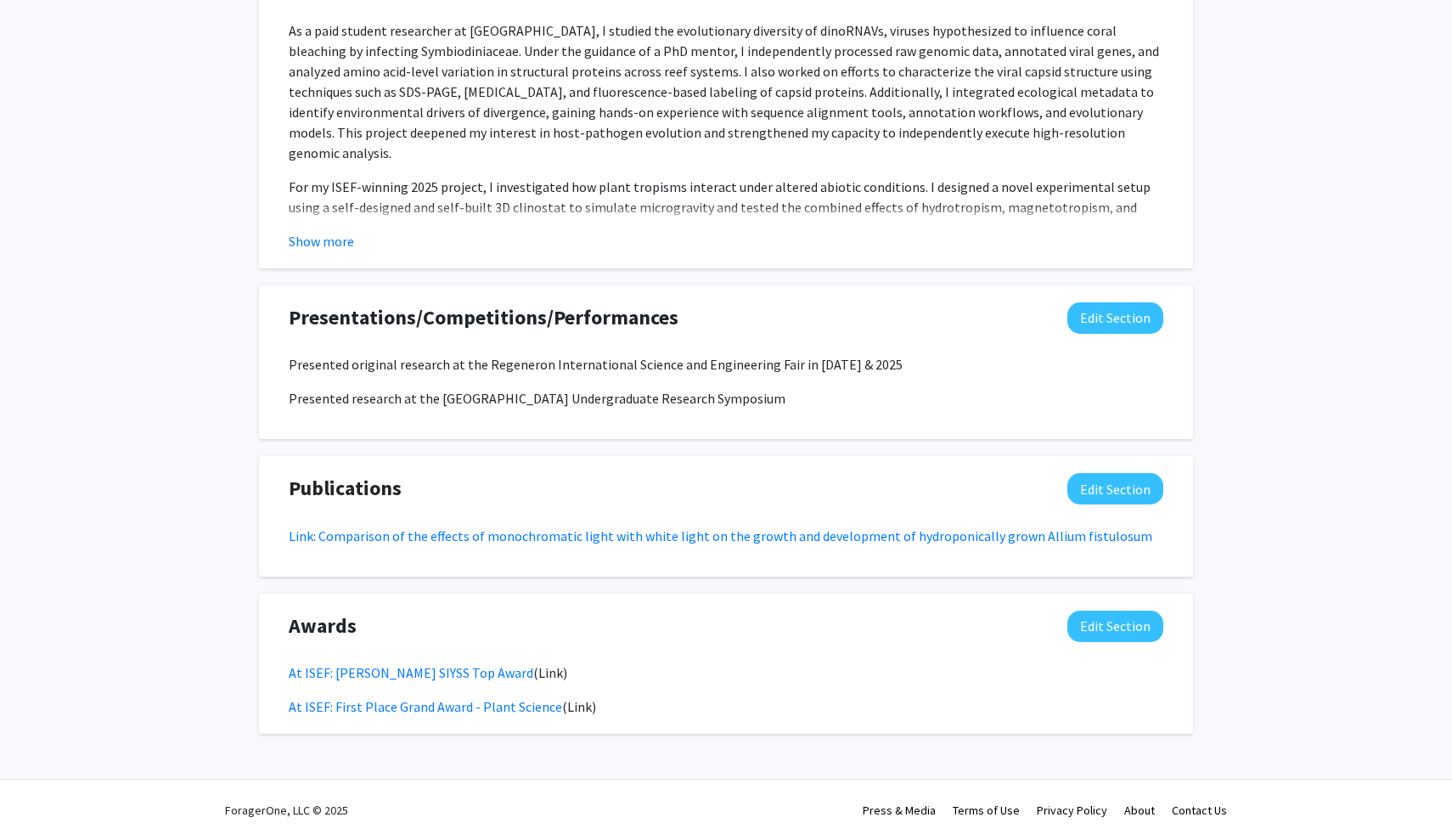
scroll to position [1388, 0]
click at [533, 670] on link "At ISEF: [PERSON_NAME] SIYSS Top Award" at bounding box center [411, 672] width 245 height 17
